Goal: Task Accomplishment & Management: Manage account settings

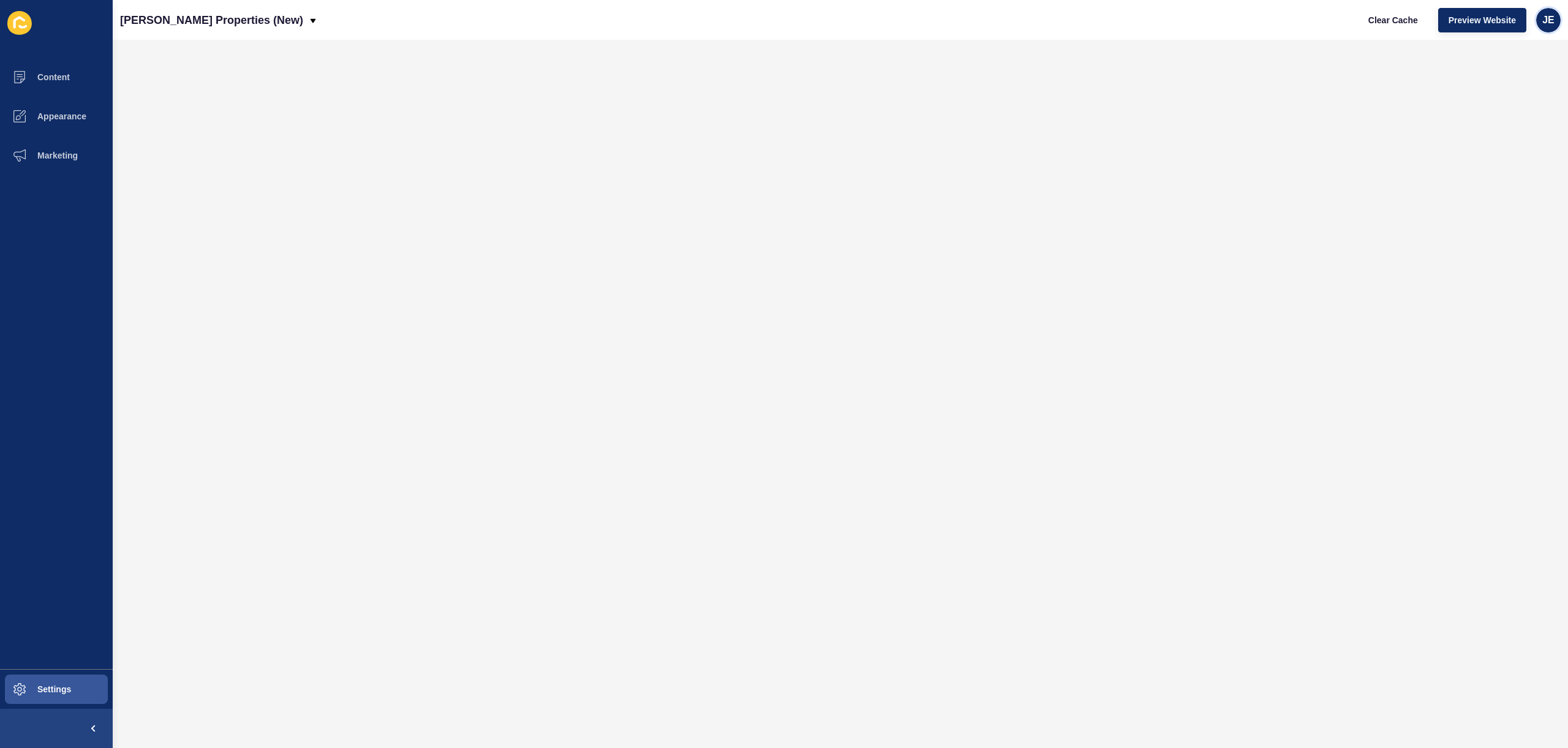
click at [1542, 27] on div "JE" at bounding box center [1548, 20] width 24 height 24
click at [1483, 104] on link "Logout" at bounding box center [1520, 102] width 90 height 27
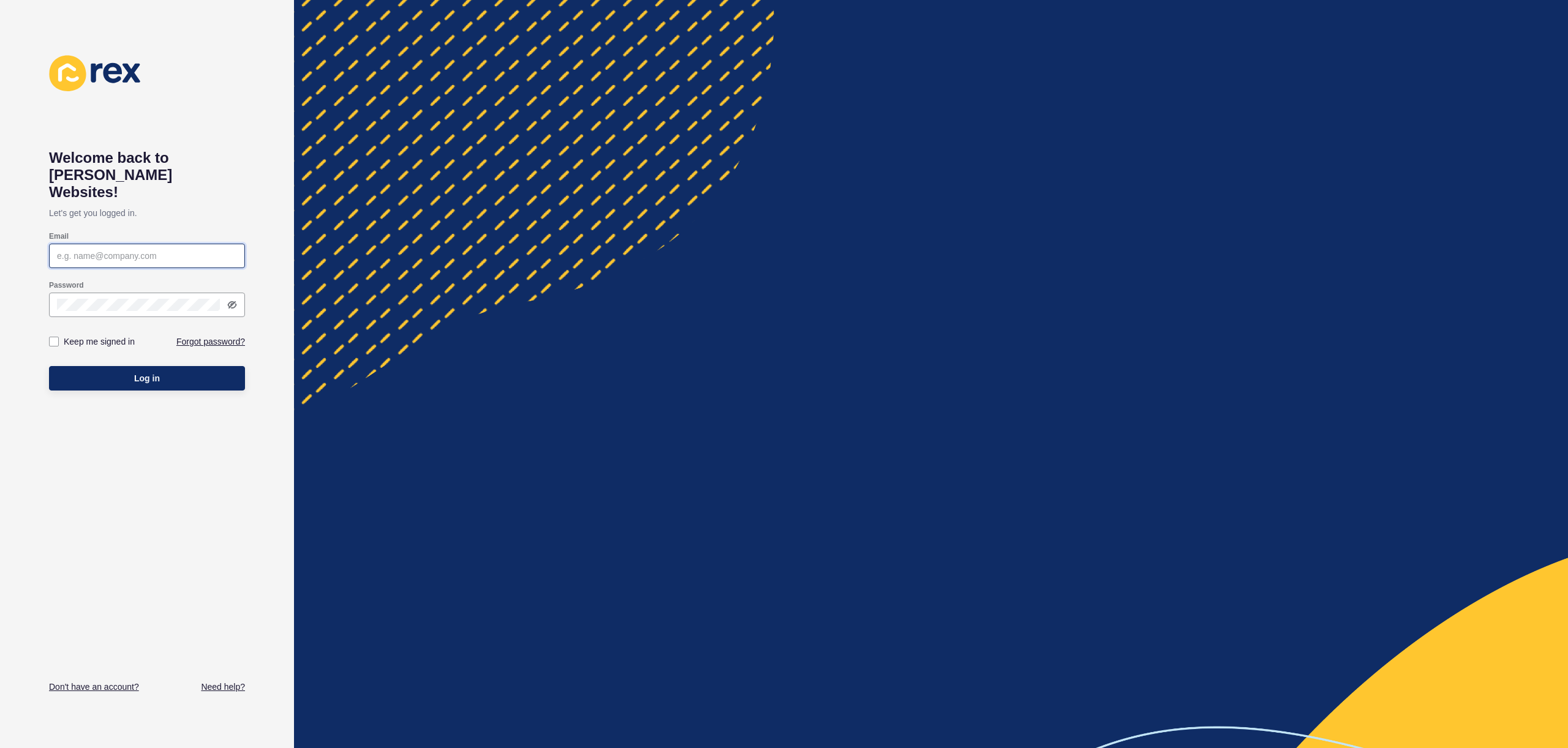
type input "[EMAIL_ADDRESS][PERSON_NAME][DOMAIN_NAME]"
click at [175, 369] on button "Log in" at bounding box center [147, 378] width 196 height 24
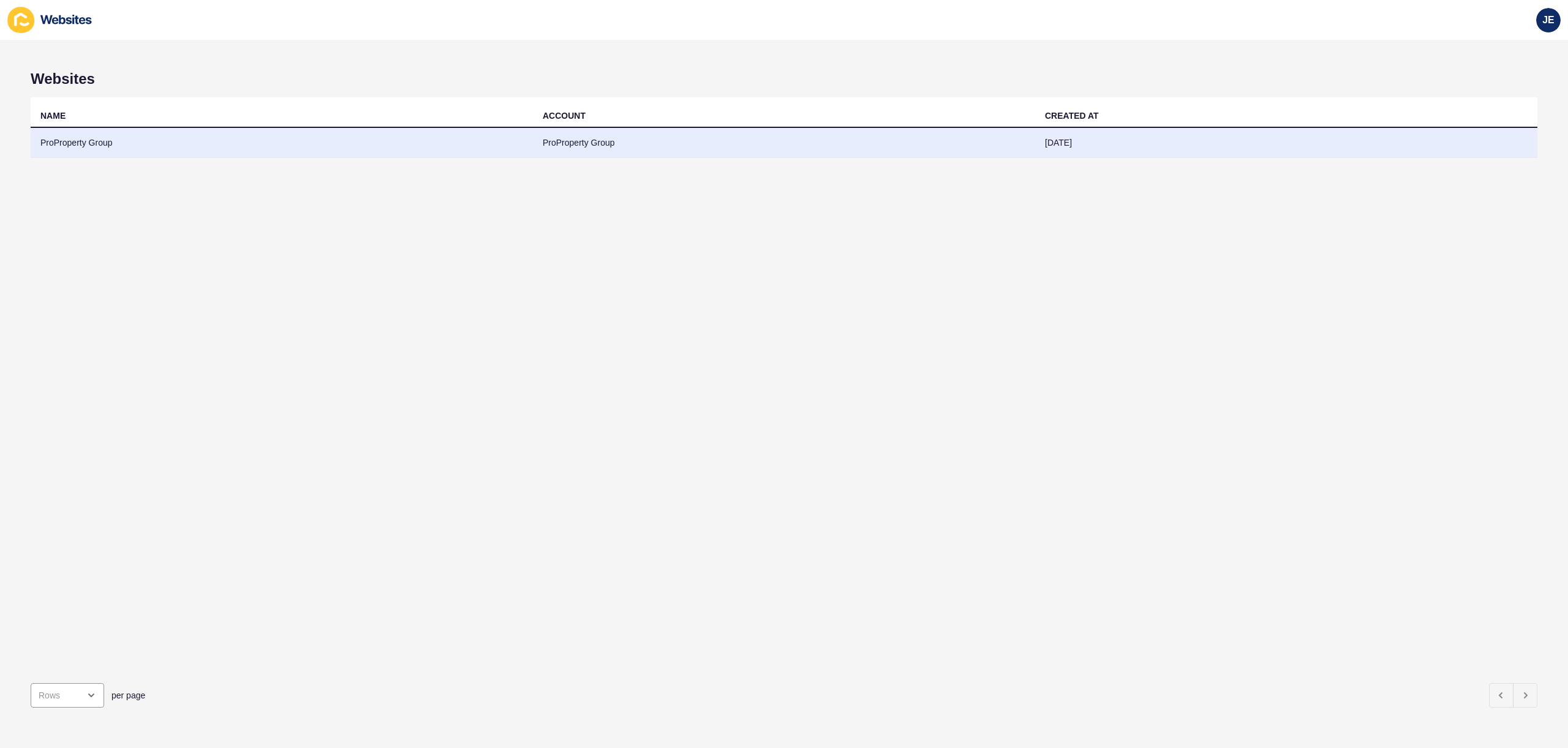
click at [107, 144] on td "ProProperty Group" at bounding box center [282, 143] width 502 height 30
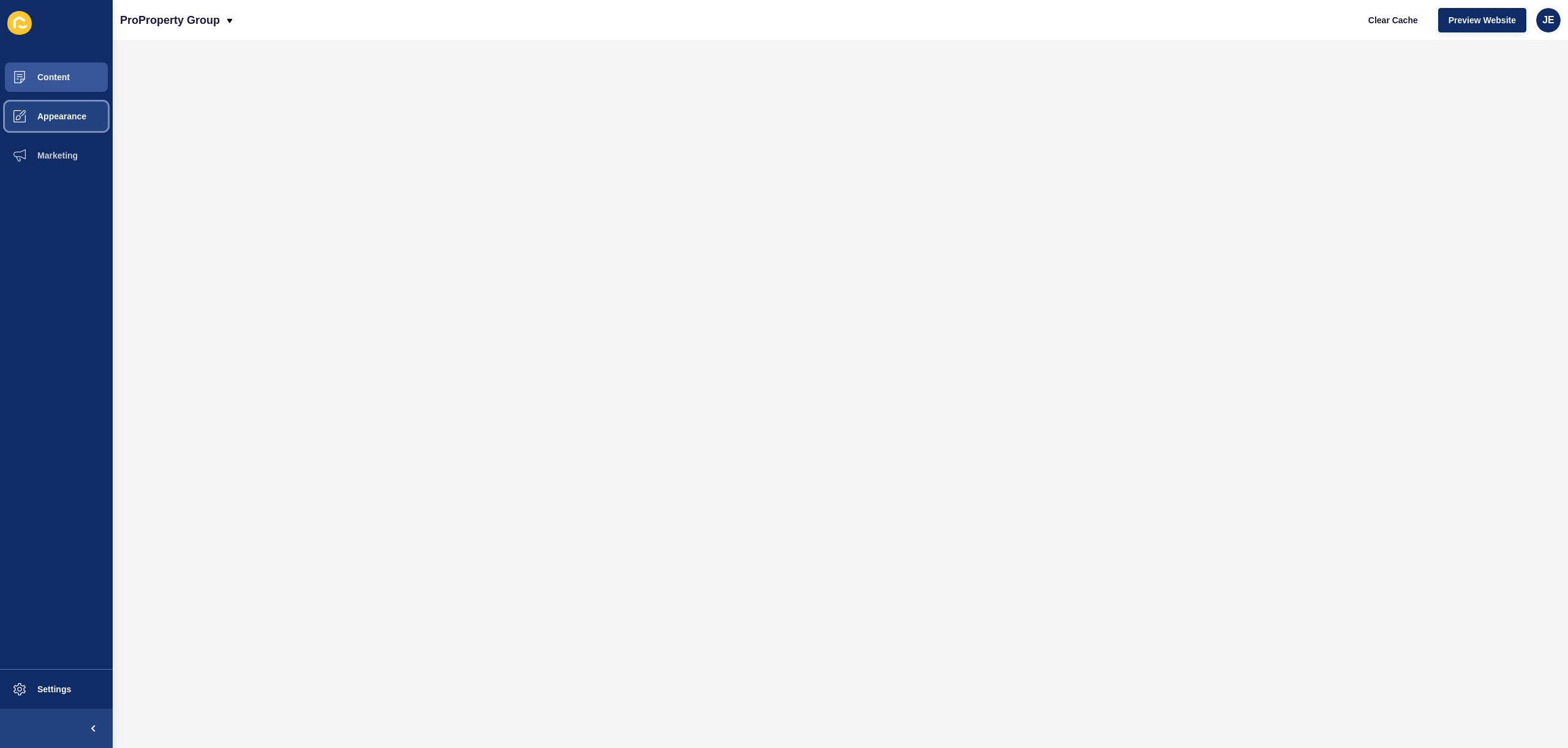
click at [65, 115] on span "Appearance" at bounding box center [42, 116] width 88 height 10
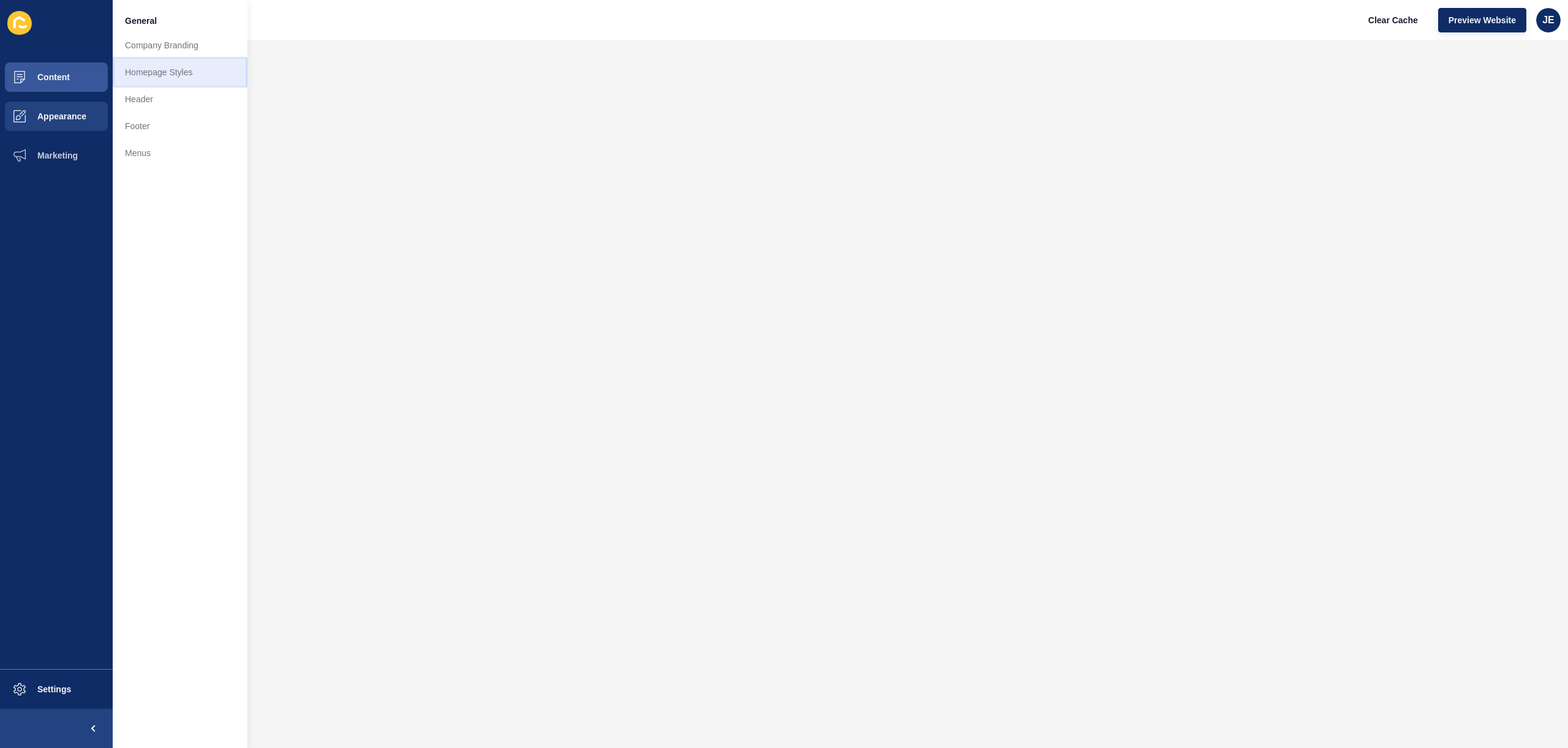
click at [153, 75] on link "Homepage Styles" at bounding box center [179, 72] width 135 height 27
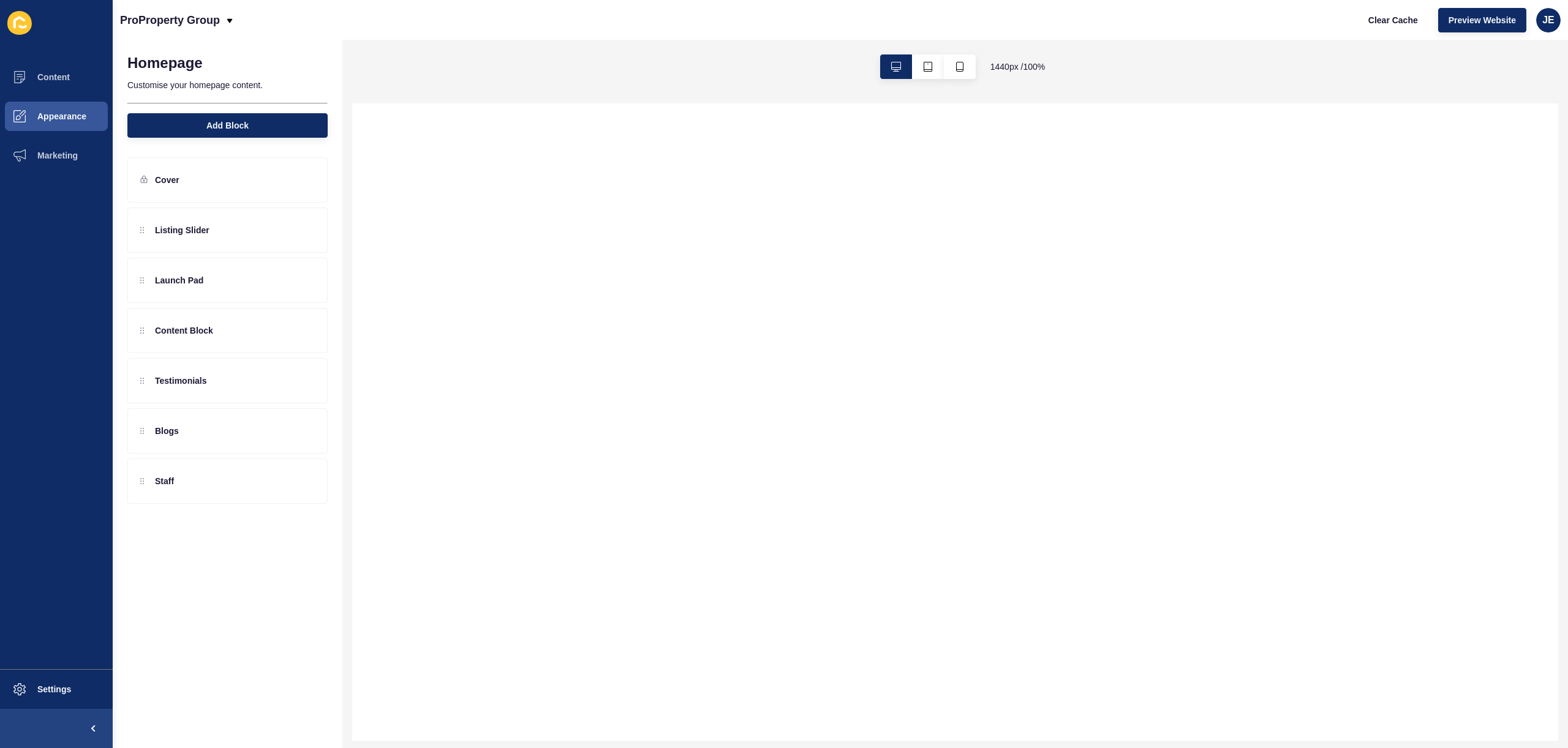
click at [221, 86] on p "Customise your homepage content." at bounding box center [227, 85] width 201 height 27
select select
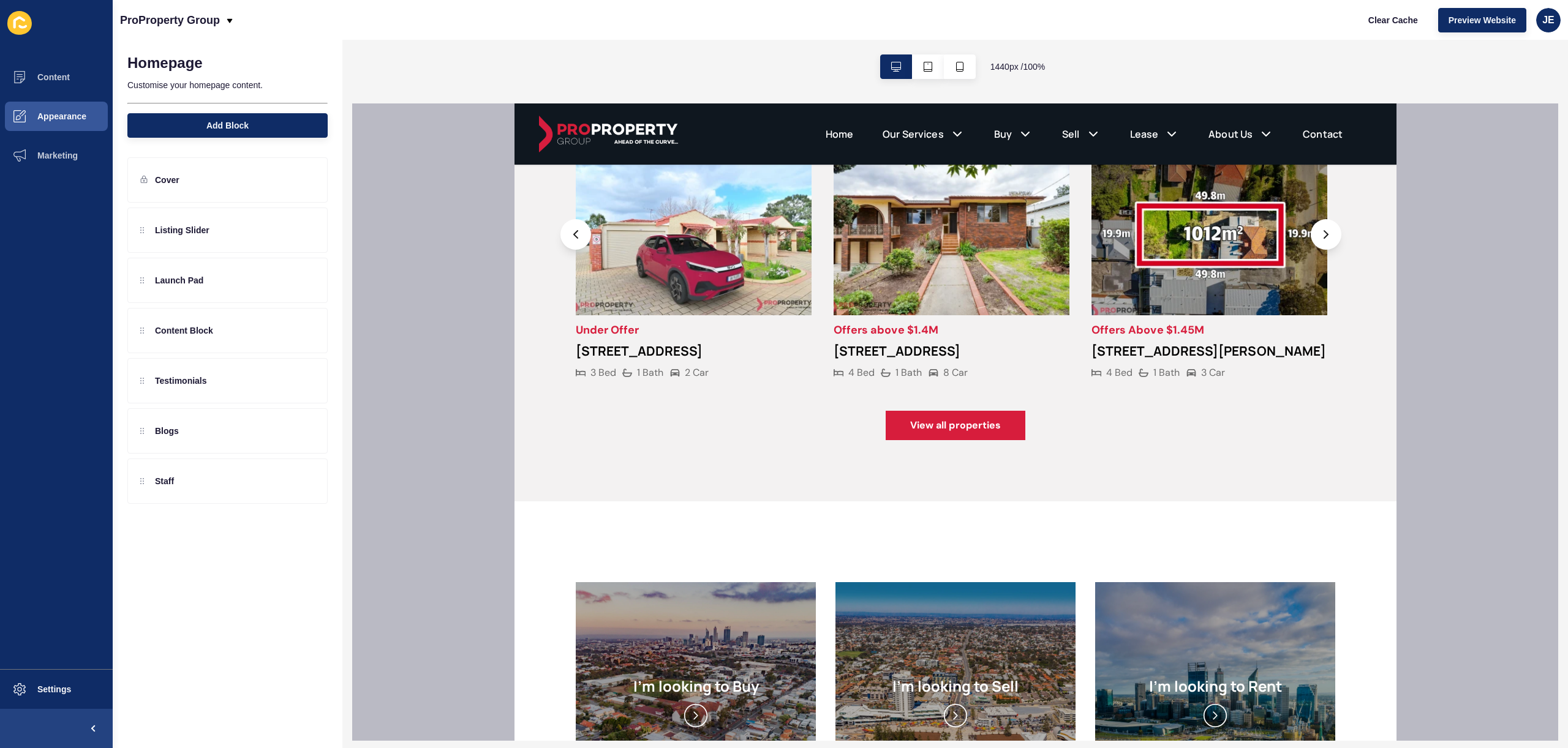
scroll to position [1184, 0]
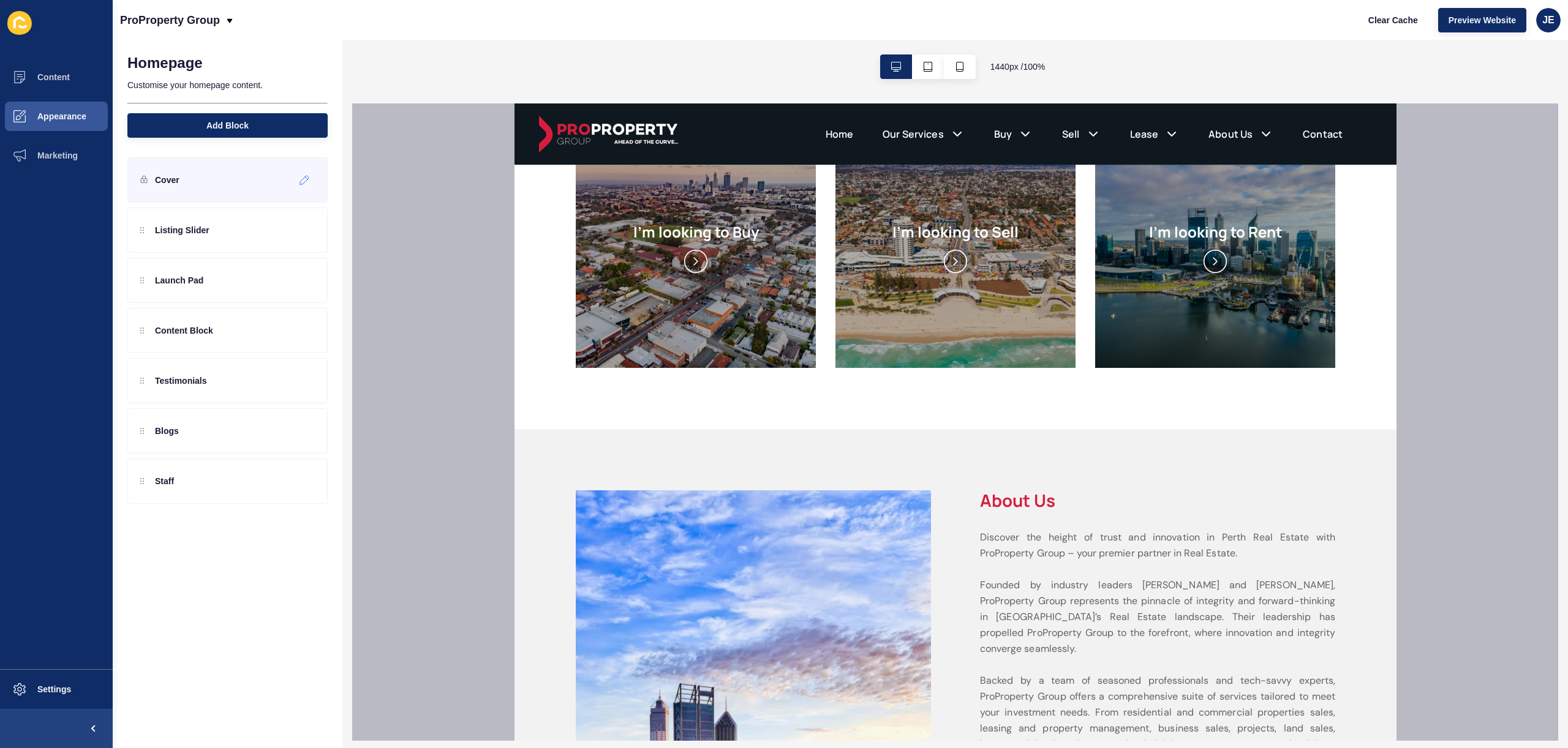
click at [204, 190] on div "Cover" at bounding box center [227, 180] width 201 height 46
click at [301, 183] on icon at bounding box center [305, 179] width 10 height 10
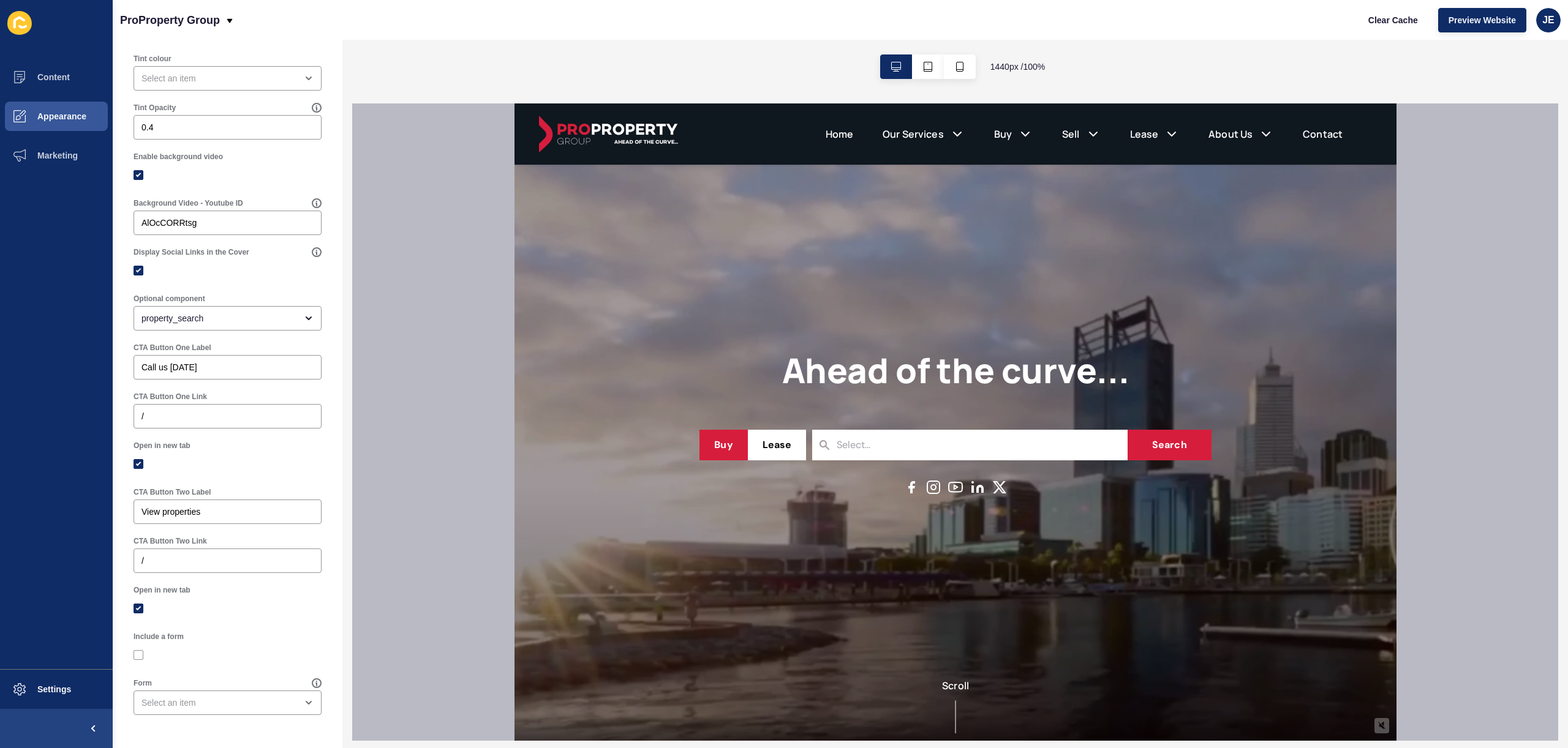
scroll to position [0, 0]
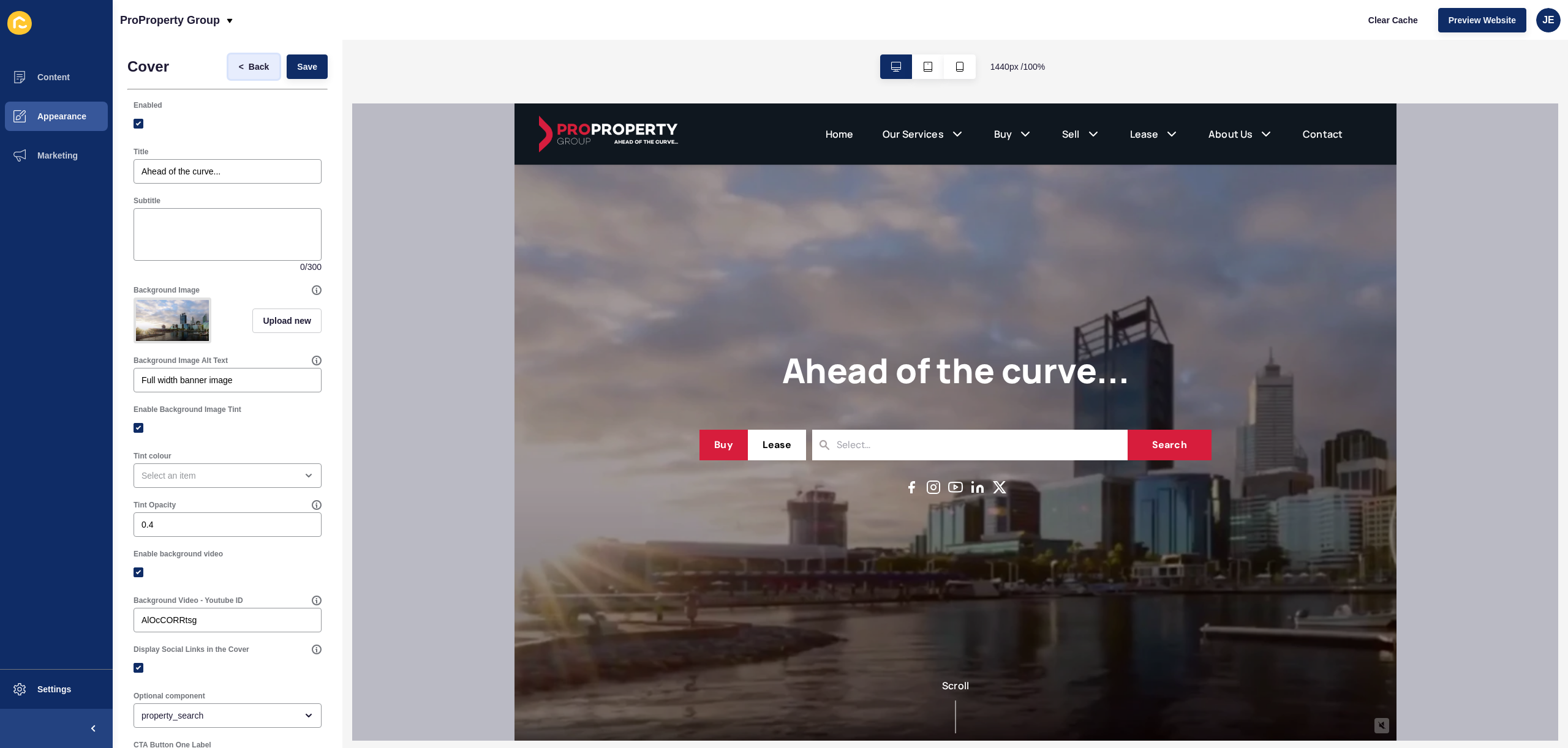
click at [249, 68] on span "Back" at bounding box center [259, 67] width 21 height 12
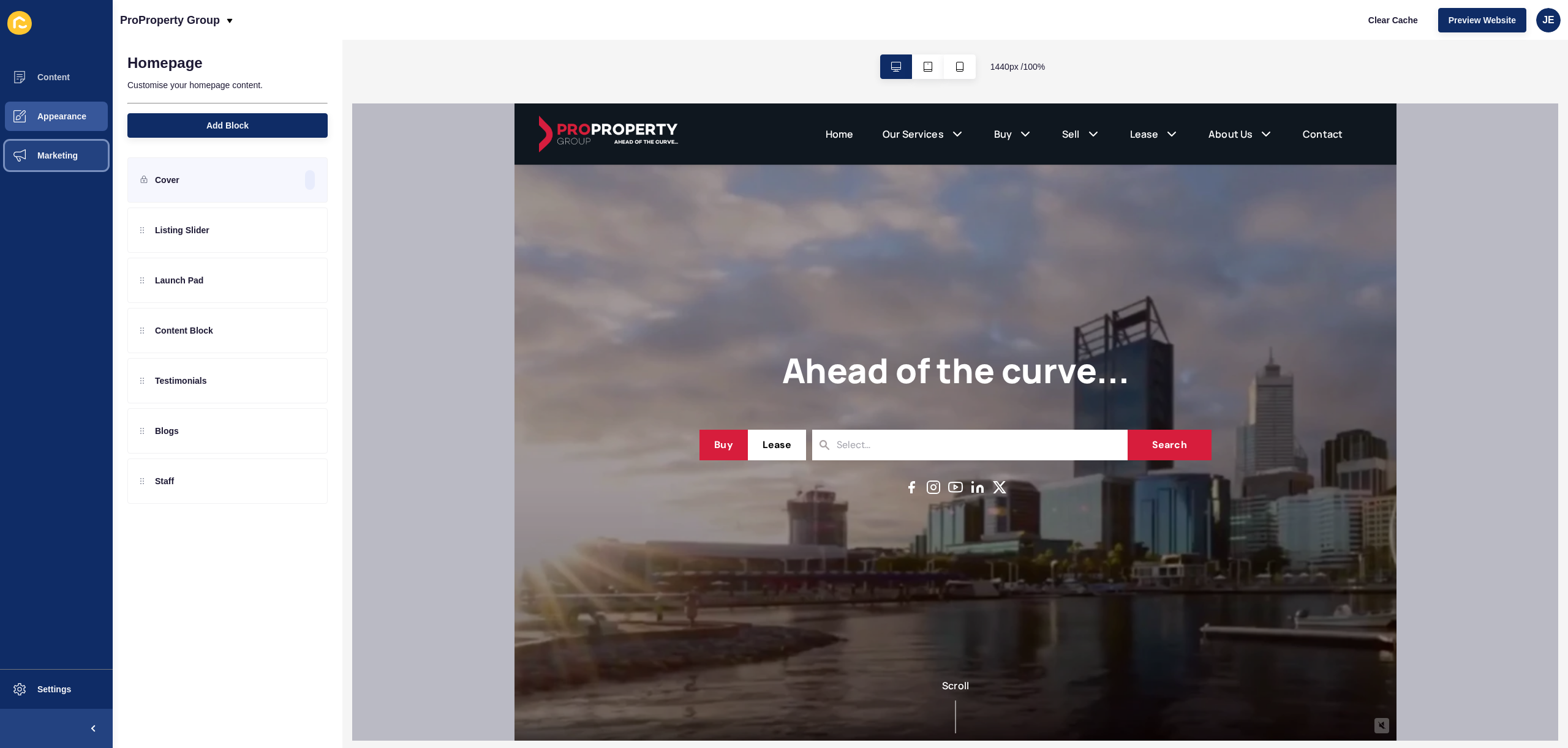
click at [70, 162] on button "Marketing" at bounding box center [56, 155] width 112 height 39
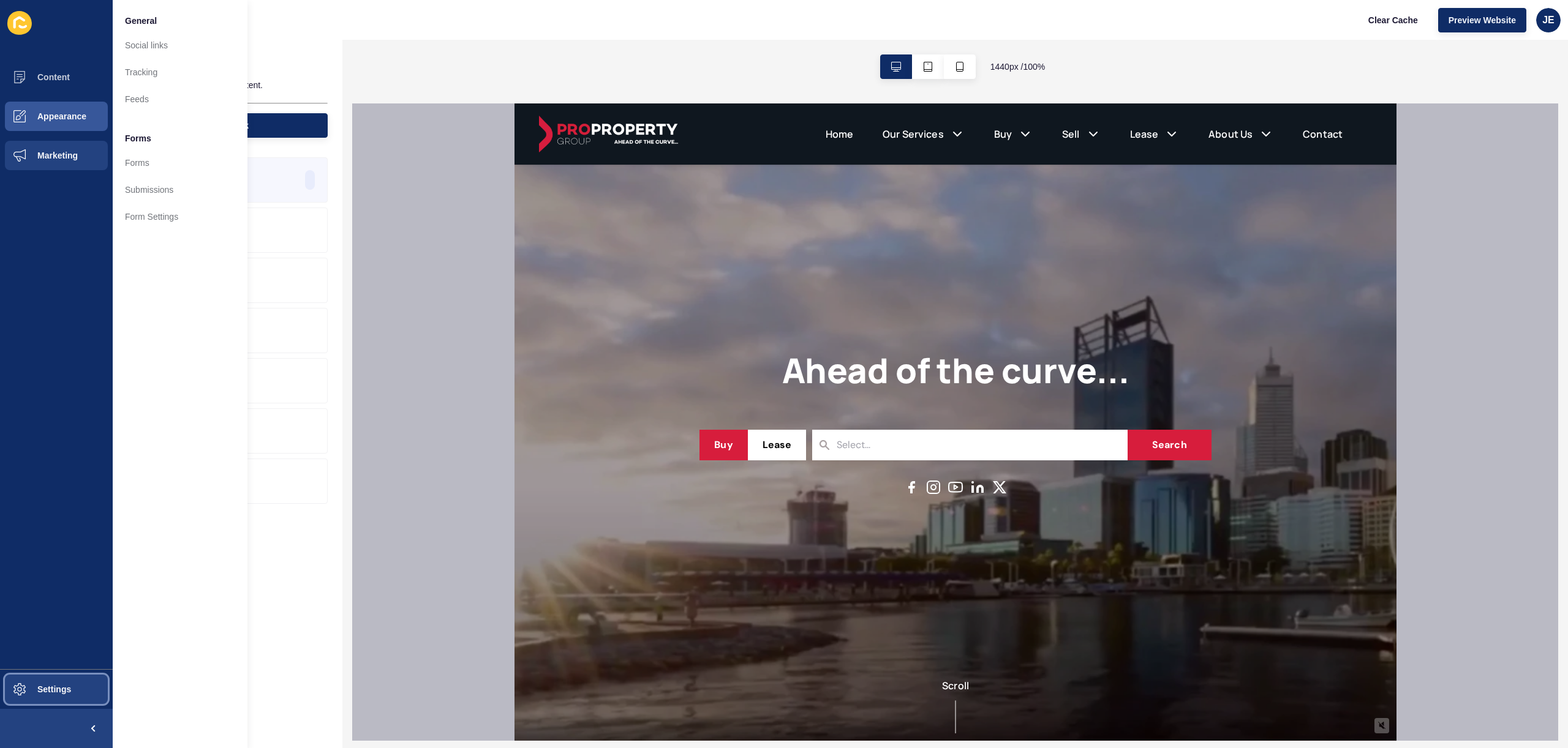
click at [60, 691] on span "Settings" at bounding box center [34, 689] width 73 height 10
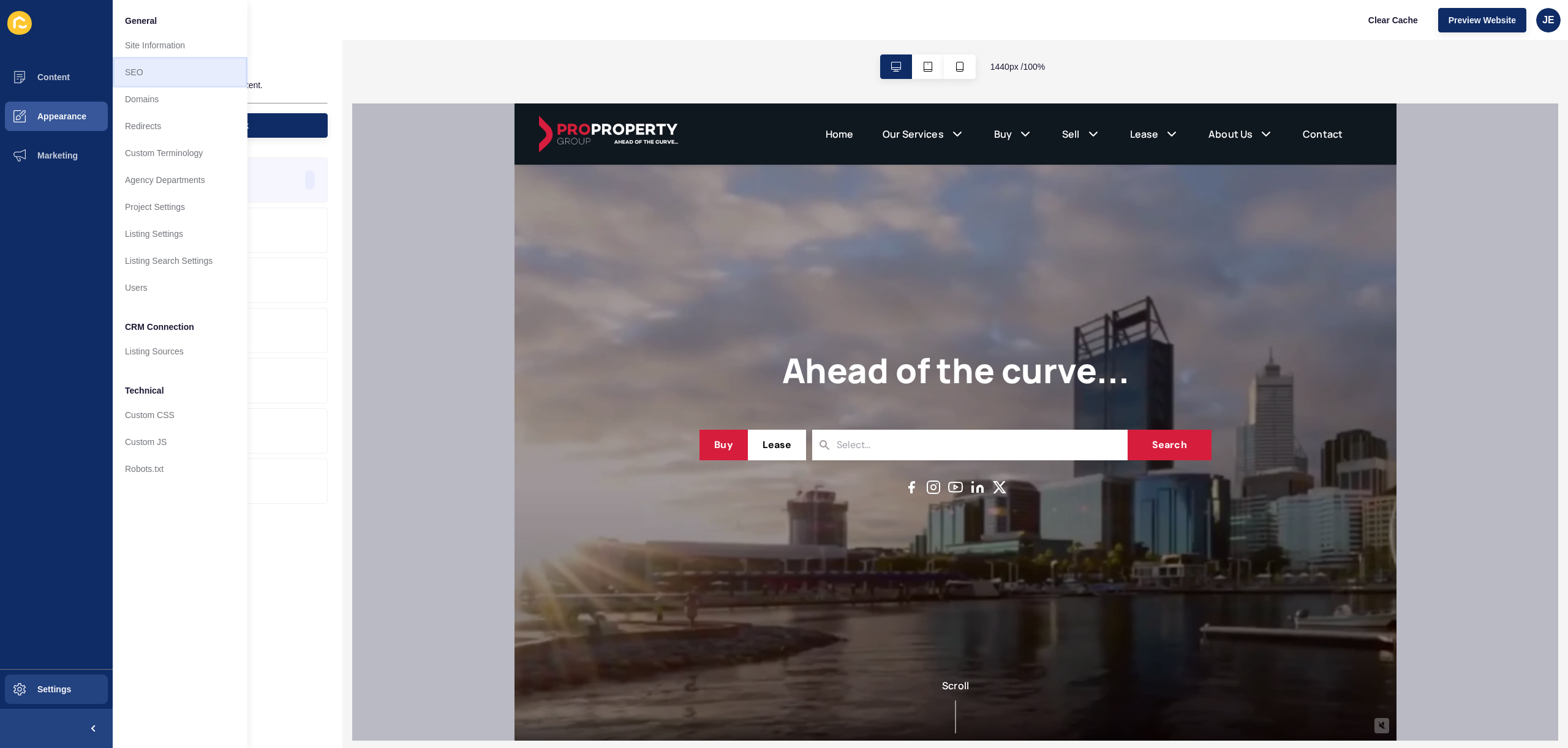
click at [145, 73] on link "SEO" at bounding box center [179, 72] width 135 height 27
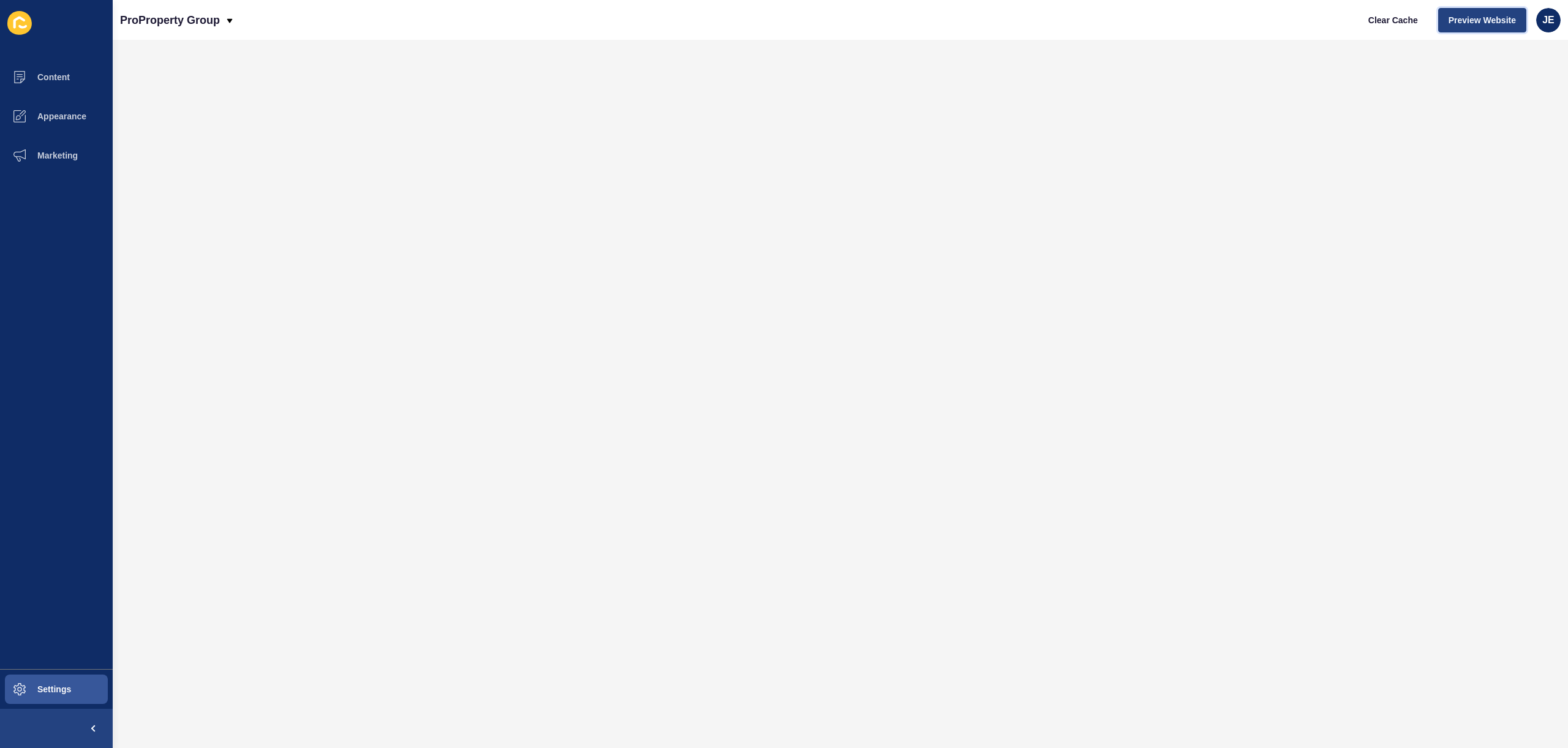
click at [1439, 15] on button "Preview Website" at bounding box center [1483, 20] width 88 height 24
